Goal: Task Accomplishment & Management: Manage account settings

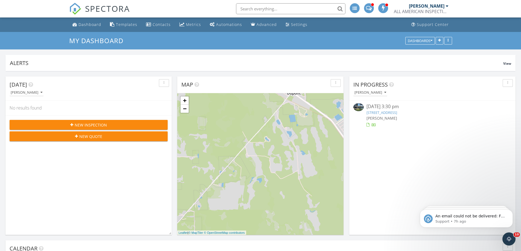
click at [263, 10] on input "text" at bounding box center [290, 8] width 109 height 11
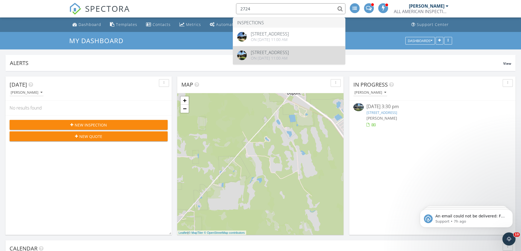
type input "2724"
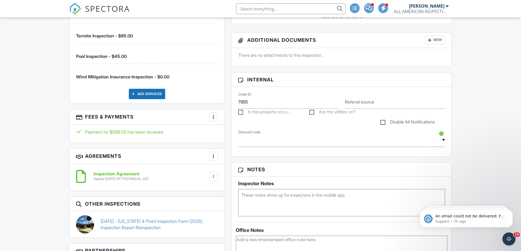
scroll to position [456, 0]
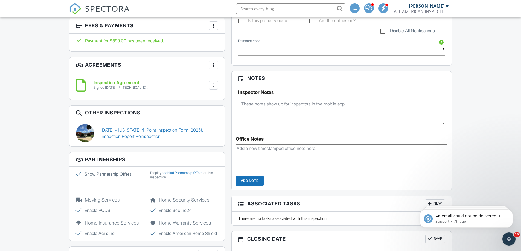
click at [156, 138] on link "[DATE] - [US_STATE] 4-Point Inspection Form (2025), Inspection Report Reinspect…" at bounding box center [159, 133] width 117 height 12
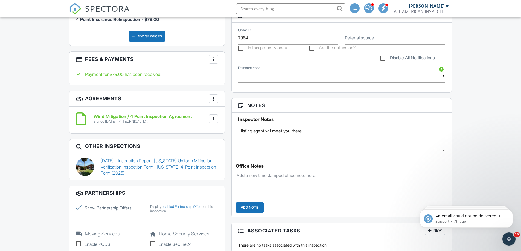
scroll to position [364, 0]
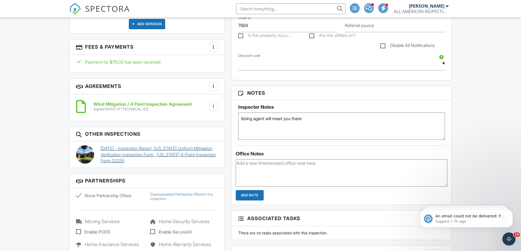
click at [151, 148] on link "08/26/2025 - Inspection Report, Florida Uniform Mitigation Verification Inspect…" at bounding box center [159, 154] width 117 height 18
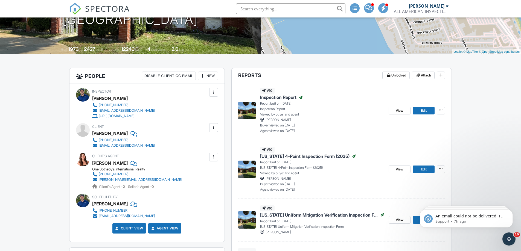
scroll to position [87, 0]
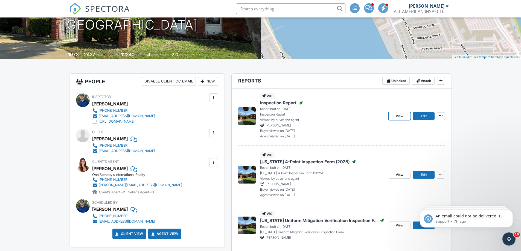
click at [399, 116] on span "View" at bounding box center [400, 115] width 8 height 5
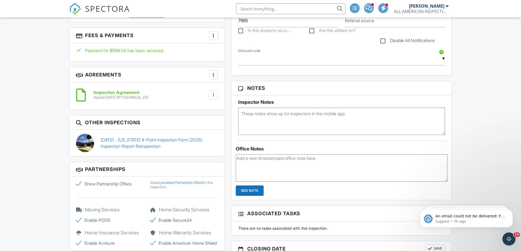
scroll to position [451, 0]
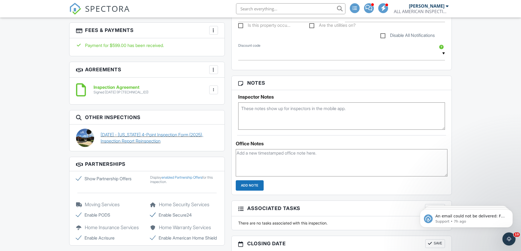
click at [144, 141] on link "09/05/2025 - Florida 4-Point Inspection Form (2025), Inspection Report Reinspec…" at bounding box center [159, 138] width 117 height 12
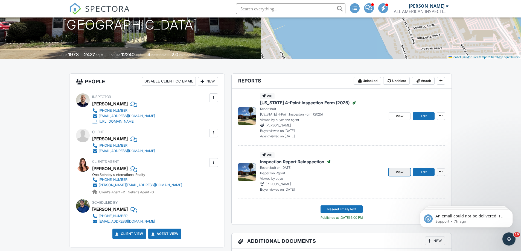
click at [394, 170] on link "View" at bounding box center [399, 172] width 22 height 8
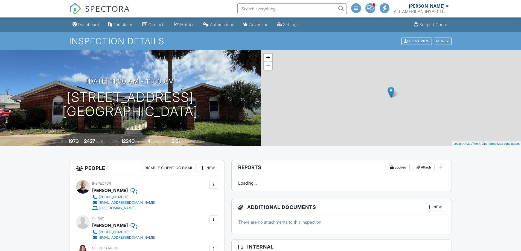
click at [86, 24] on div "Dashboard" at bounding box center [88, 24] width 21 height 5
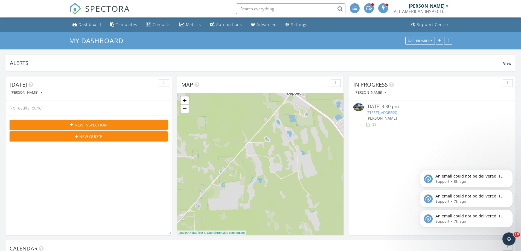
drag, startPoint x: 511, startPoint y: 172, endPoint x: 511, endPoint y: 154, distance: 18.0
click at [511, 172] on icon "Dismiss notification" at bounding box center [511, 171] width 2 height 2
click at [511, 191] on icon "Dismiss notification" at bounding box center [511, 192] width 2 height 2
click at [510, 213] on button "Dismiss notification" at bounding box center [510, 211] width 7 height 7
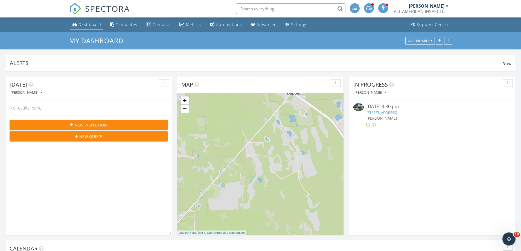
click at [83, 25] on div "Dashboard" at bounding box center [89, 24] width 23 height 5
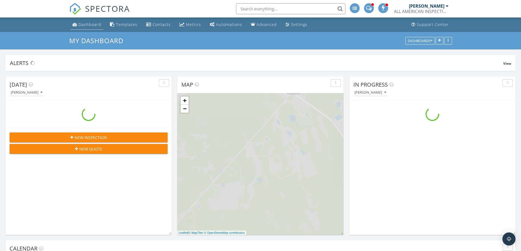
scroll to position [506, 529]
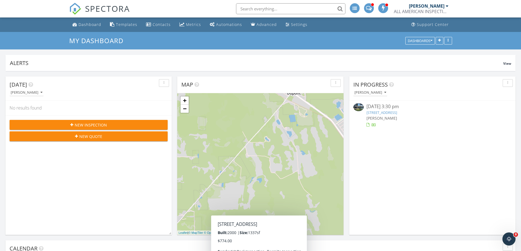
click at [437, 8] on div "[PERSON_NAME]" at bounding box center [427, 5] width 36 height 5
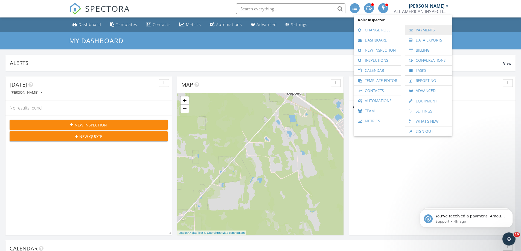
click at [433, 28] on link "Payments" at bounding box center [428, 30] width 42 height 10
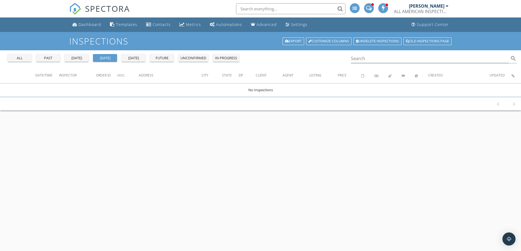
click at [142, 52] on div "all past yesterday today tomorrow future unconfirmed in progress" at bounding box center [123, 56] width 236 height 13
click at [137, 57] on div "tomorrow" at bounding box center [134, 57] width 20 height 5
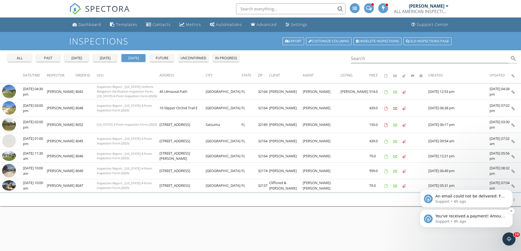
click at [482, 214] on span "You've received a payment! Amount $150.00 Fee $0.00 Net $150.00 Transaction # p…" at bounding box center [470, 246] width 70 height 64
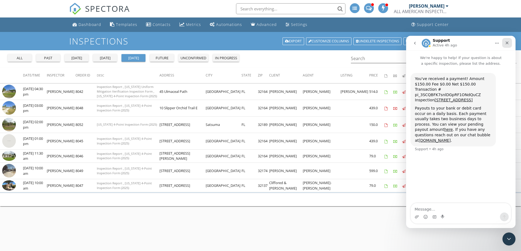
click at [507, 43] on icon "Close" at bounding box center [506, 43] width 3 height 3
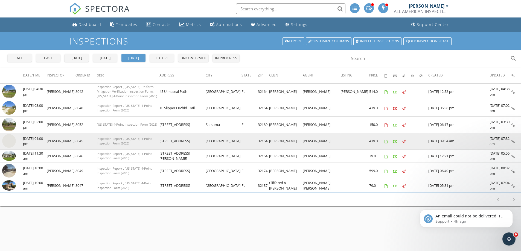
click at [8, 142] on img at bounding box center [9, 141] width 14 height 14
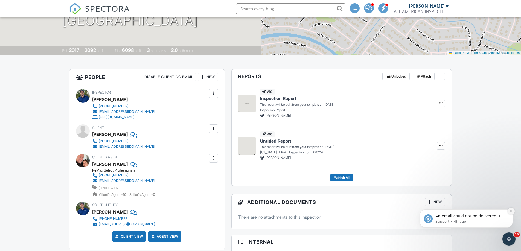
click at [509, 212] on button "Dismiss notification" at bounding box center [510, 211] width 7 height 7
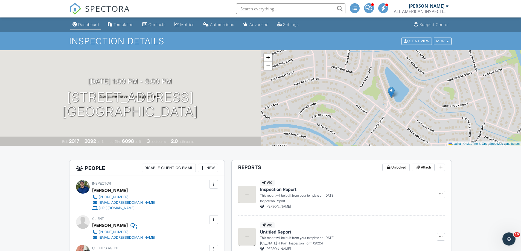
click at [93, 22] on div "Dashboard" at bounding box center [88, 24] width 21 height 5
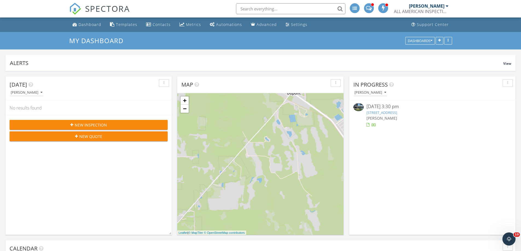
click at [441, 7] on div "[PERSON_NAME]" at bounding box center [427, 5] width 36 height 5
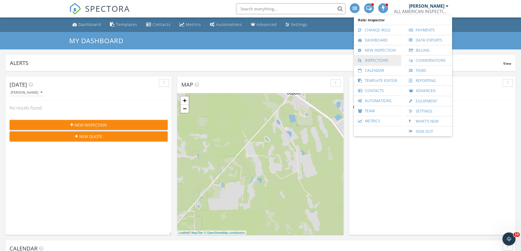
click at [384, 60] on link "Inspections" at bounding box center [377, 60] width 42 height 10
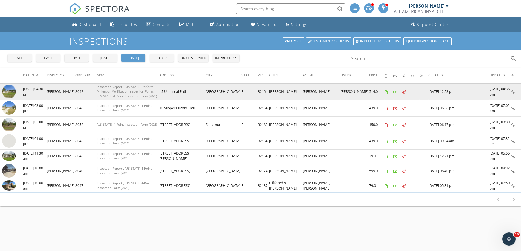
click at [5, 89] on img at bounding box center [9, 92] width 14 height 14
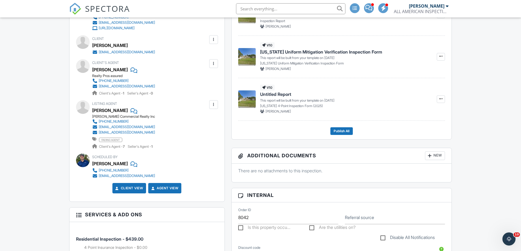
scroll to position [182, 0]
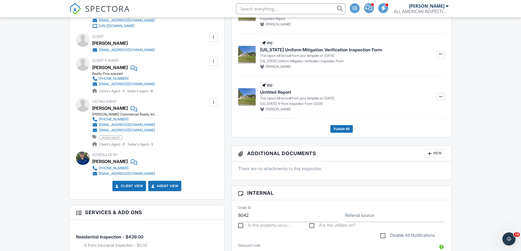
click at [100, 65] on div "Jessica Paugh" at bounding box center [110, 67] width 36 height 8
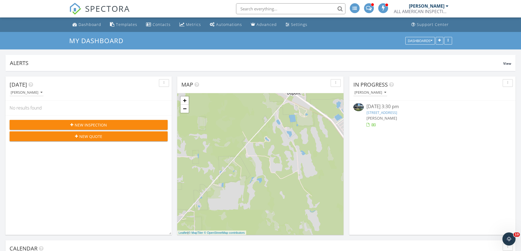
click at [432, 6] on div "[PERSON_NAME]" at bounding box center [427, 5] width 36 height 5
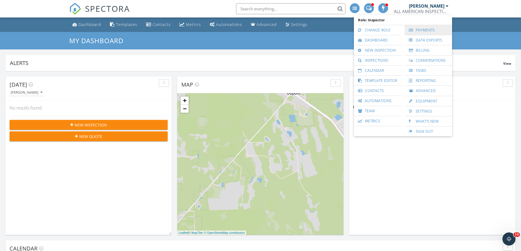
click at [441, 31] on link "Payments" at bounding box center [428, 30] width 42 height 10
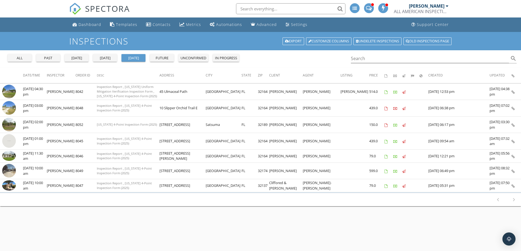
click at [166, 55] on div "future" at bounding box center [162, 57] width 20 height 5
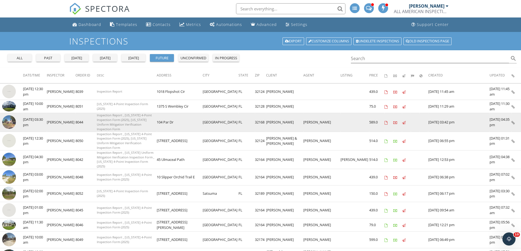
click at [9, 118] on img at bounding box center [9, 122] width 14 height 14
click at [6, 117] on img at bounding box center [9, 122] width 14 height 14
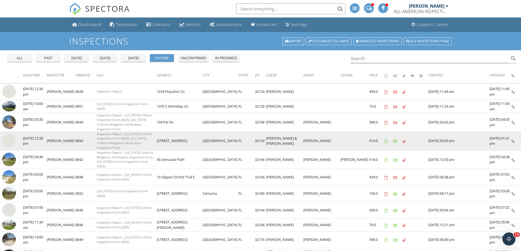
click at [7, 137] on img at bounding box center [9, 141] width 14 height 14
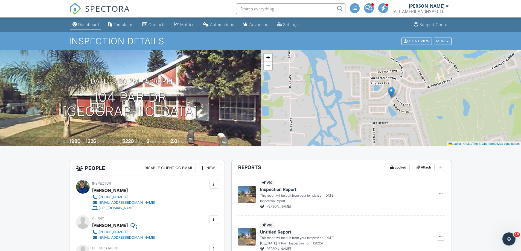
click at [80, 25] on div "Dashboard" at bounding box center [88, 24] width 21 height 5
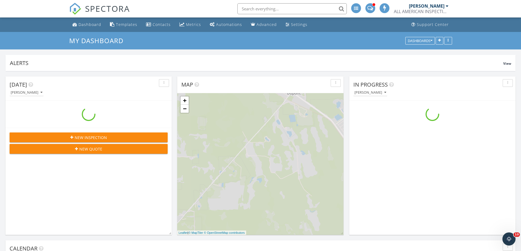
scroll to position [506, 529]
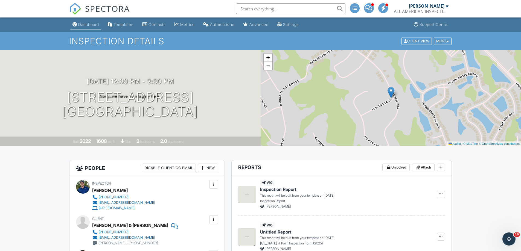
click at [94, 27] on link "Dashboard" at bounding box center [85, 25] width 31 height 10
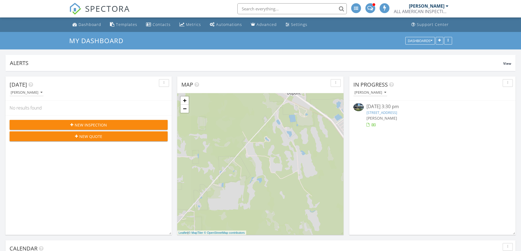
scroll to position [506, 529]
